Goal: Task Accomplishment & Management: Use online tool/utility

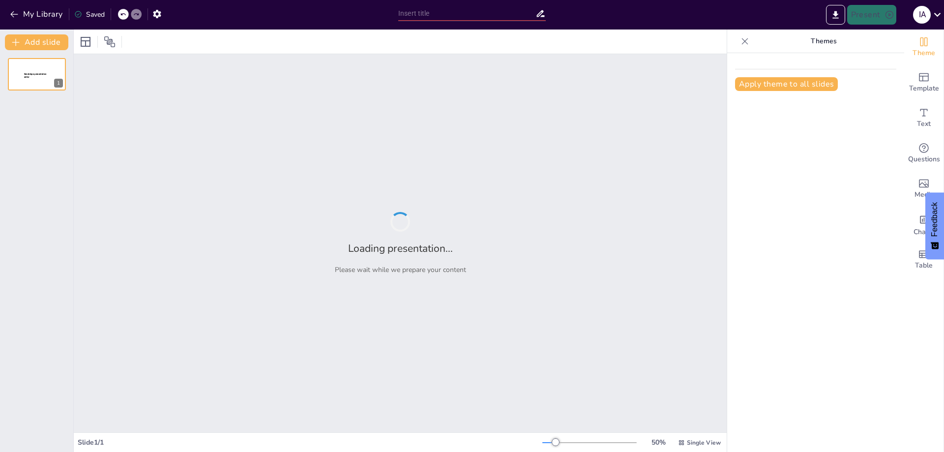
type input "Corrientes Epistemológicas: [GEOGRAPHIC_DATA] y Práctica en el Contexto Actual"
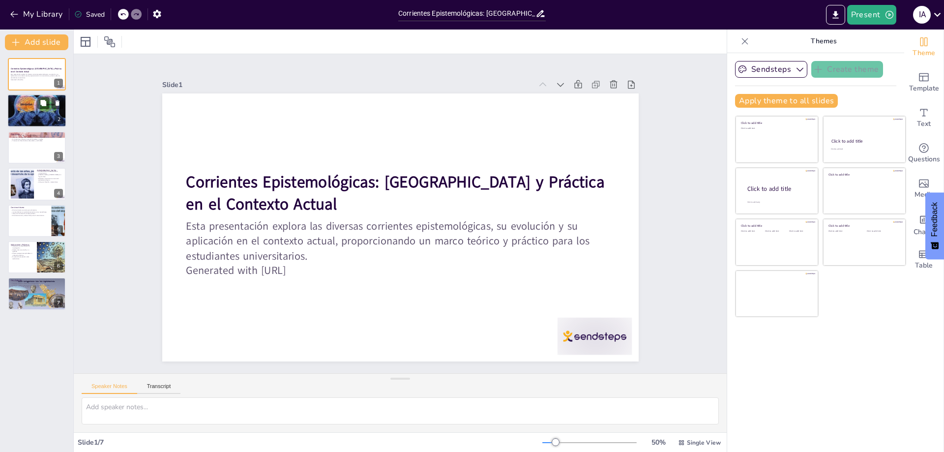
click at [47, 120] on div at bounding box center [36, 110] width 59 height 41
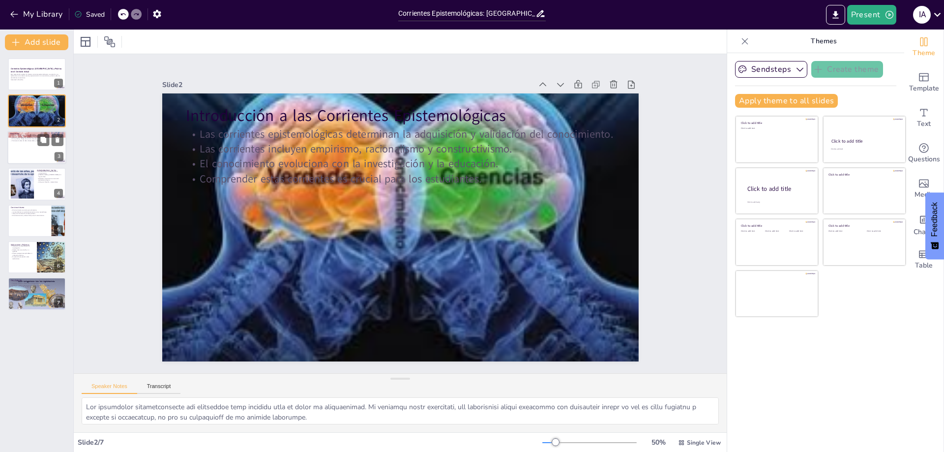
click at [28, 148] on div at bounding box center [36, 147] width 59 height 33
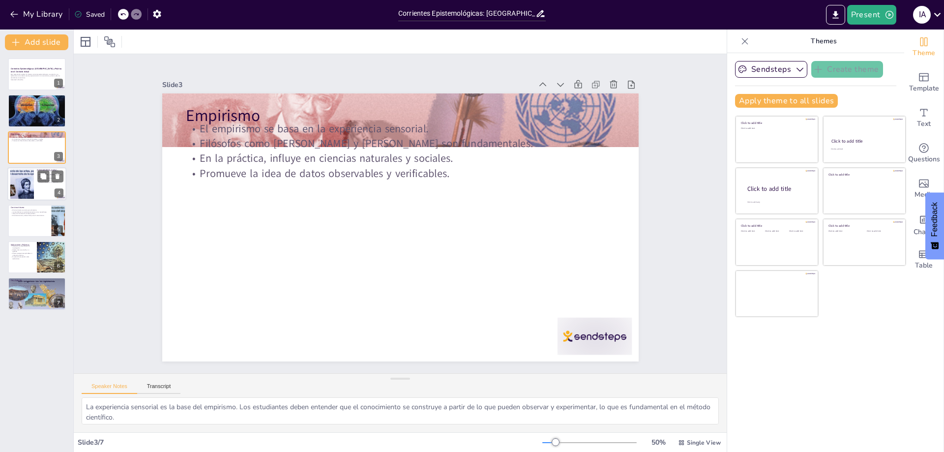
click at [29, 185] on div at bounding box center [21, 184] width 61 height 30
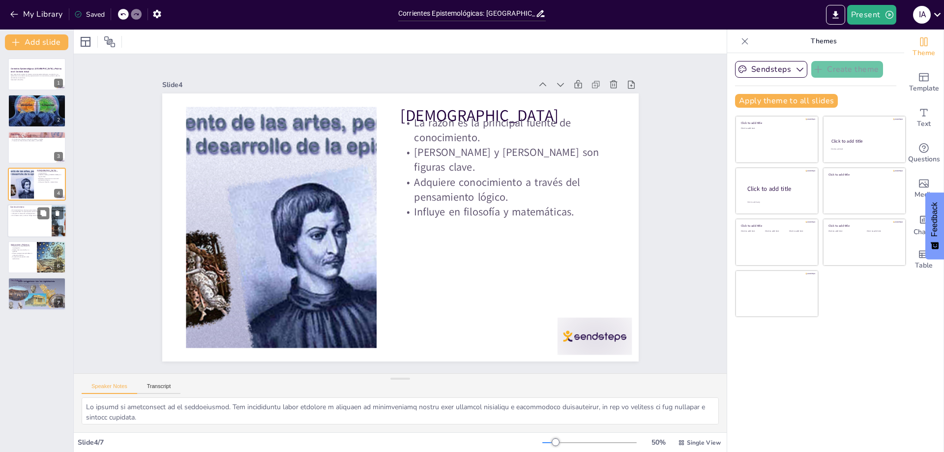
click at [28, 222] on div at bounding box center [36, 220] width 59 height 33
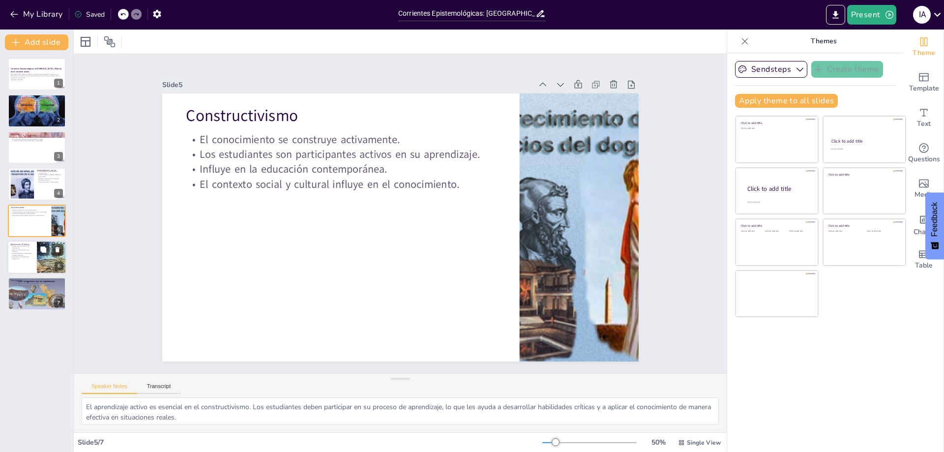
click at [32, 255] on p "Ofrecen perspectivas aplicables en contextos prácticos." at bounding box center [22, 253] width 24 height 3
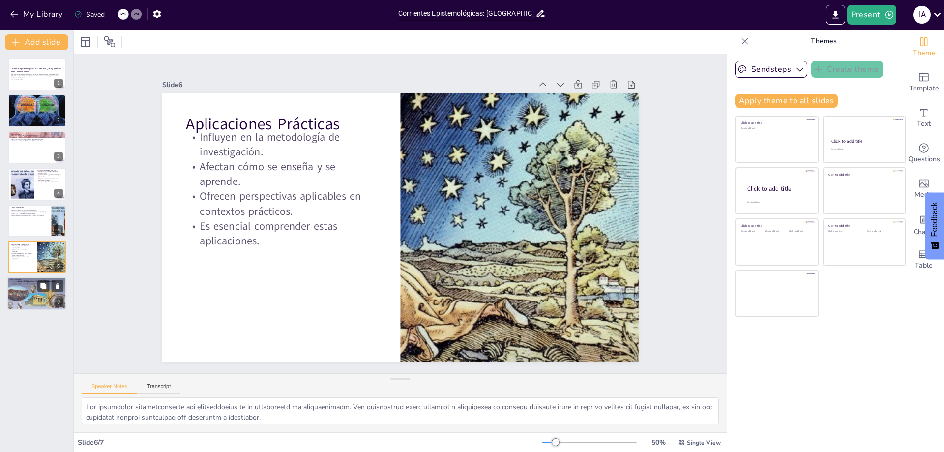
click at [17, 291] on div at bounding box center [36, 293] width 68 height 33
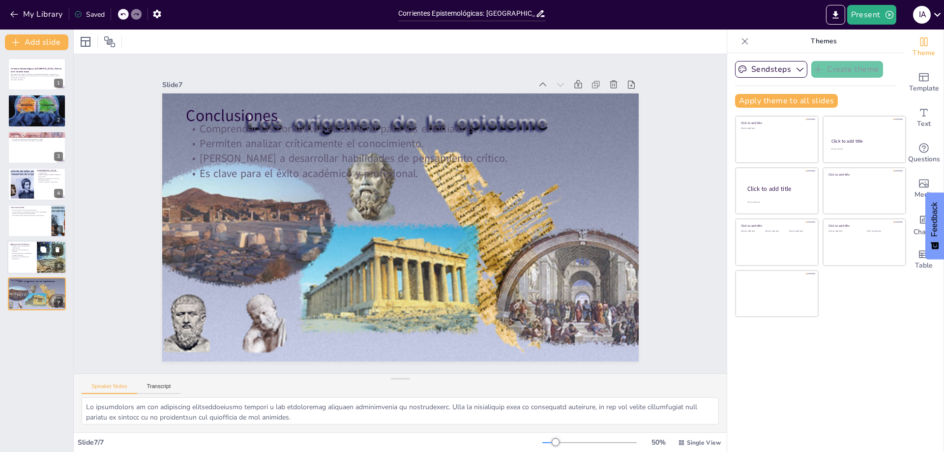
click at [35, 255] on div at bounding box center [36, 256] width 59 height 33
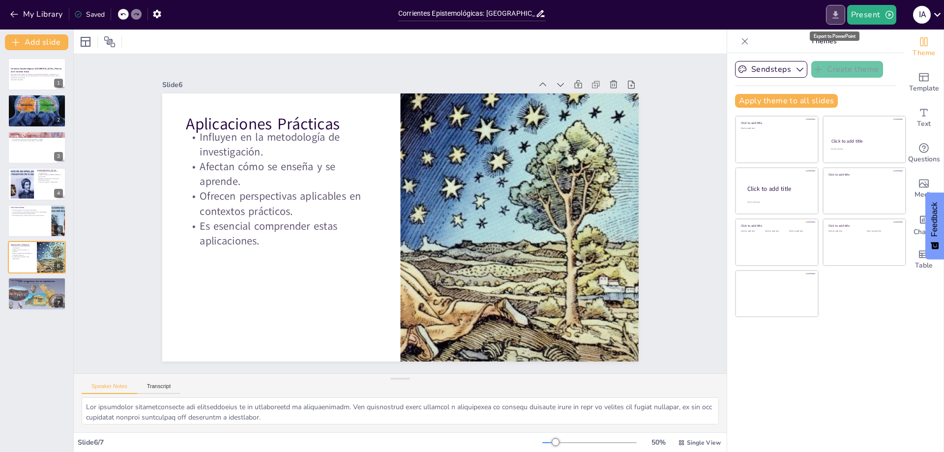
click at [835, 14] on icon "Export to PowerPoint" at bounding box center [835, 14] width 6 height 7
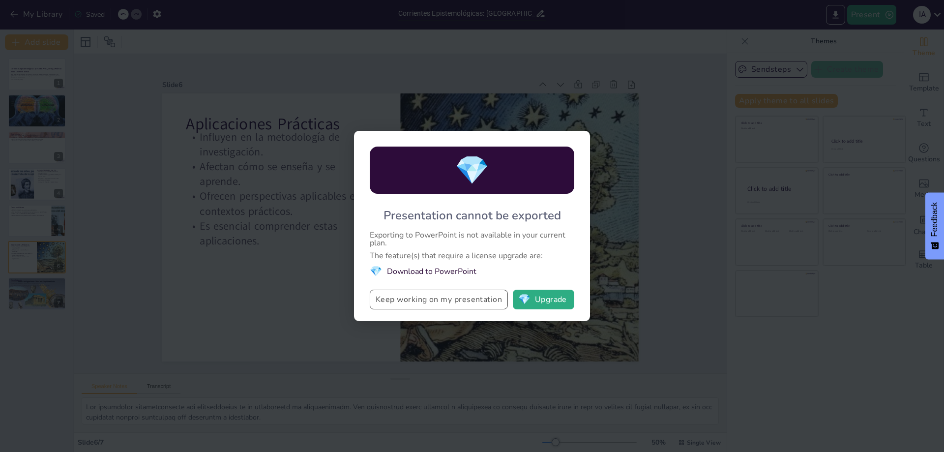
click at [453, 298] on button "Keep working on my presentation" at bounding box center [439, 300] width 138 height 20
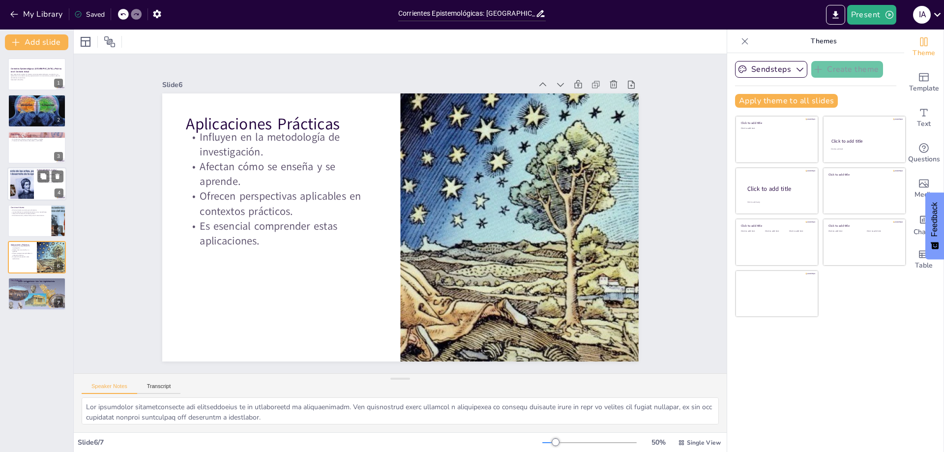
click at [50, 182] on div at bounding box center [50, 177] width 26 height 12
type textarea "Lo ipsumd si ametconsect ad el seddoeiusmod. Tem incididuntu labor etdolore m a…"
